Goal: Information Seeking & Learning: Learn about a topic

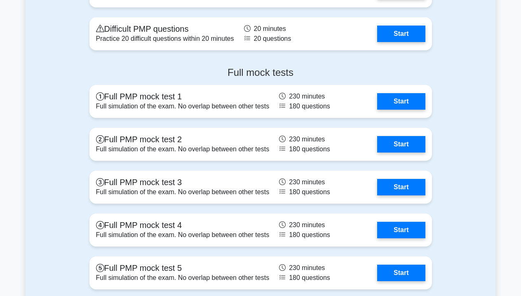
scroll to position [2674, 0]
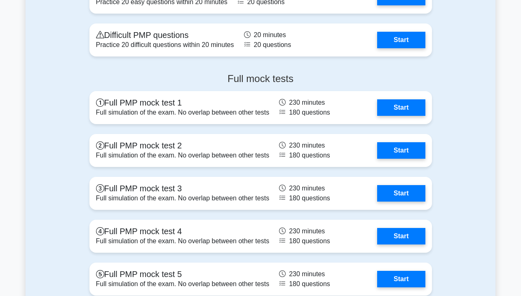
click at [261, 73] on h4 "Full mock tests" at bounding box center [260, 79] width 343 height 12
click at [480, 75] on div "Full mock tests Full PMP mock test 1 Full simulation of the exam. No overlap be…" at bounding box center [261, 185] width 470 height 239
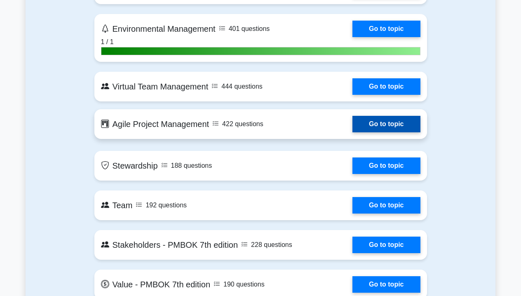
scroll to position [1815, 0]
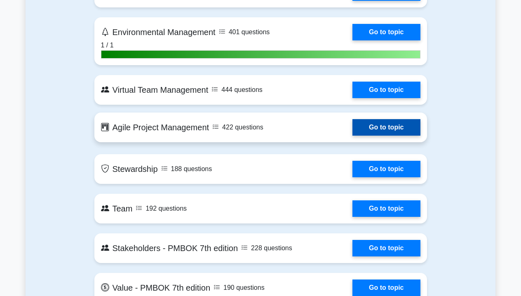
click at [390, 125] on link "Go to topic" at bounding box center [386, 127] width 68 height 16
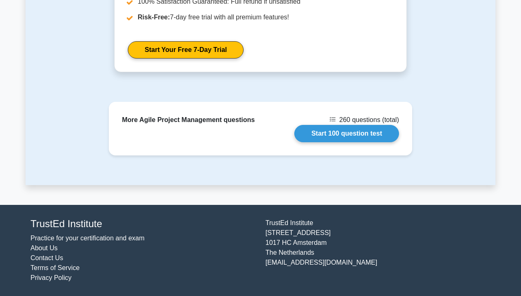
scroll to position [1054, 0]
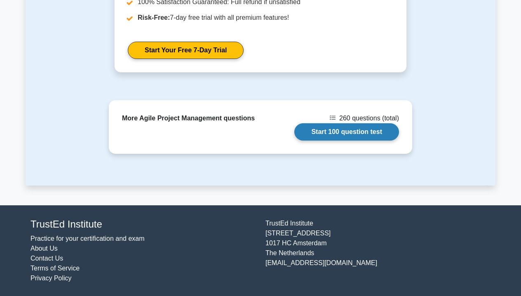
click at [332, 133] on link "Start 100 question test" at bounding box center [346, 131] width 105 height 17
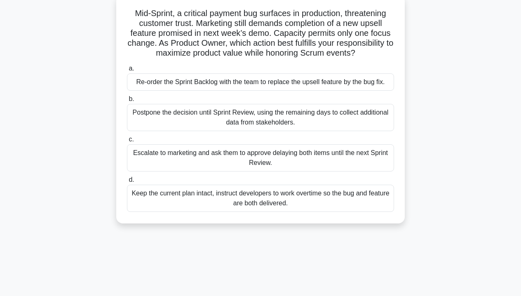
scroll to position [52, 0]
click at [215, 116] on div "Postpone the decision until Sprint Review, using the remaining days to collect …" at bounding box center [260, 116] width 267 height 27
click at [127, 101] on input "b. Postpone the decision until Sprint Review, using the remaining days to colle…" at bounding box center [127, 98] width 0 height 5
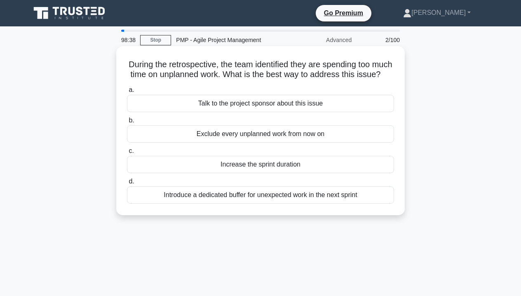
scroll to position [0, 0]
click at [242, 195] on div "Introduce a dedicated buffer for unexpected work in the next sprint" at bounding box center [260, 194] width 267 height 17
click at [127, 184] on input "d. Introduce a dedicated buffer for unexpected work in the next sprint" at bounding box center [127, 181] width 0 height 5
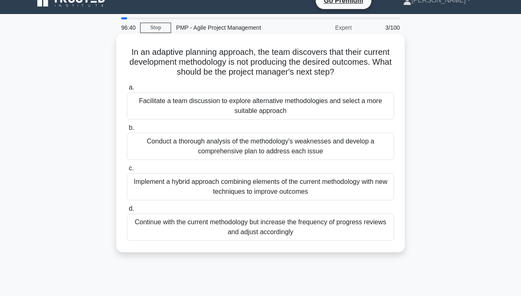
scroll to position [12, 0]
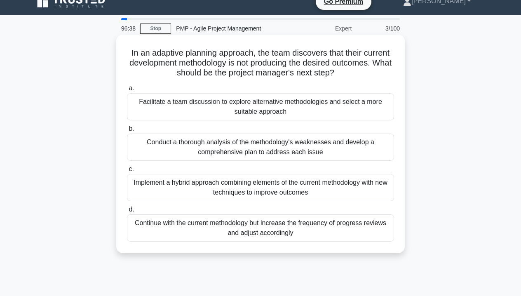
click at [223, 109] on div "Facilitate a team discussion to explore alternative methodologies and select a …" at bounding box center [260, 106] width 267 height 27
click at [127, 91] on input "a. Facilitate a team discussion to explore alternative methodologies and select…" at bounding box center [127, 88] width 0 height 5
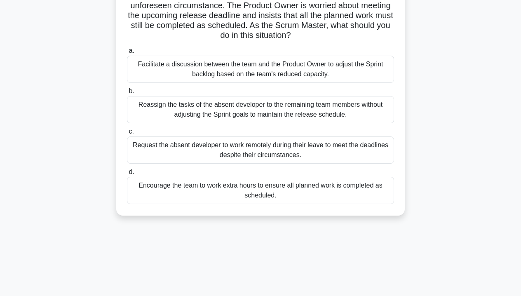
scroll to position [76, 0]
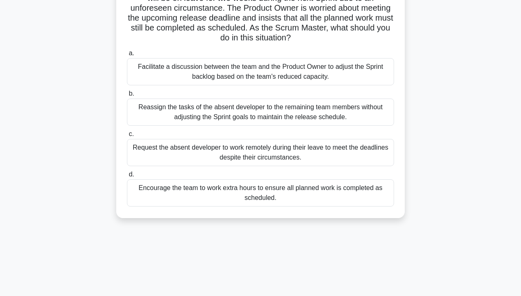
click at [218, 72] on div "Facilitate a discussion between the team and the Product Owner to adjust the Sp…" at bounding box center [260, 71] width 267 height 27
click at [127, 56] on input "a. Facilitate a discussion between the team and the Product Owner to adjust the…" at bounding box center [127, 53] width 0 height 5
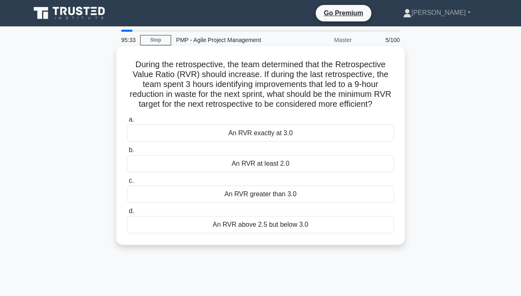
scroll to position [0, 0]
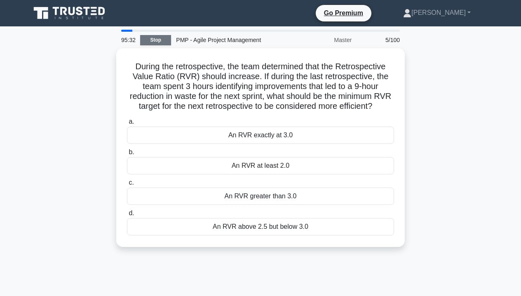
click at [151, 41] on link "Stop" at bounding box center [155, 40] width 31 height 10
